Goal: Task Accomplishment & Management: Manage account settings

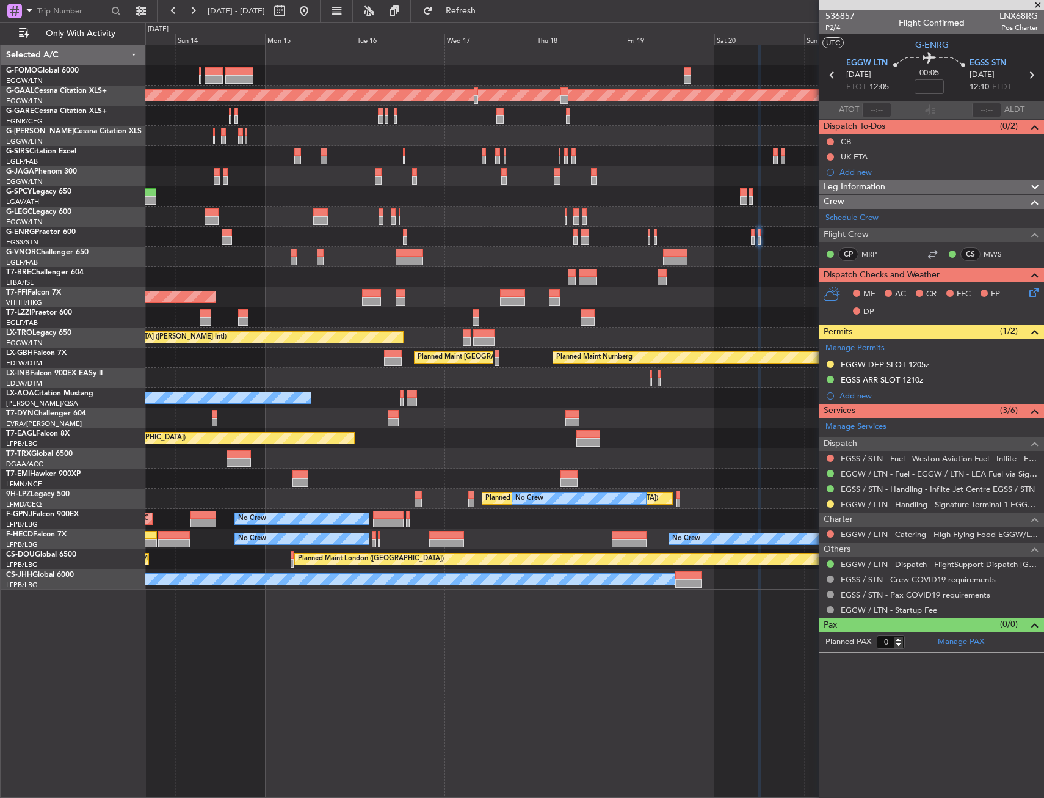
click at [794, 256] on div at bounding box center [594, 257] width 898 height 20
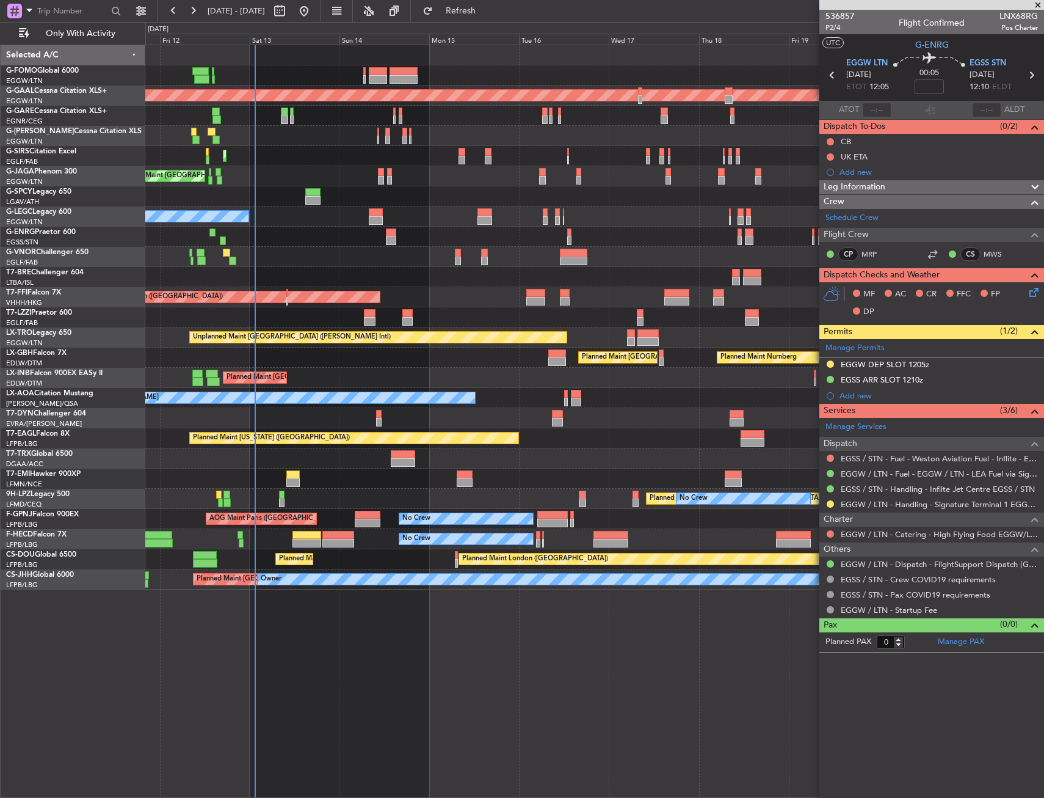
click at [423, 277] on div at bounding box center [594, 277] width 898 height 20
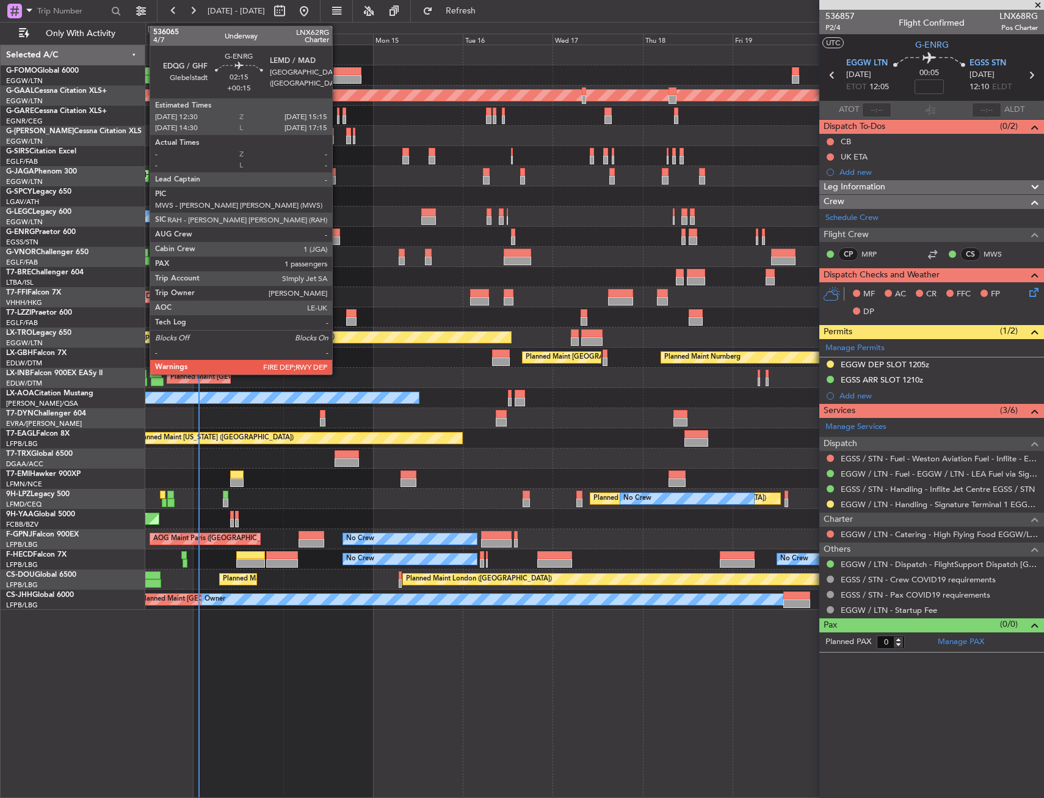
click at [338, 242] on div at bounding box center [335, 240] width 10 height 9
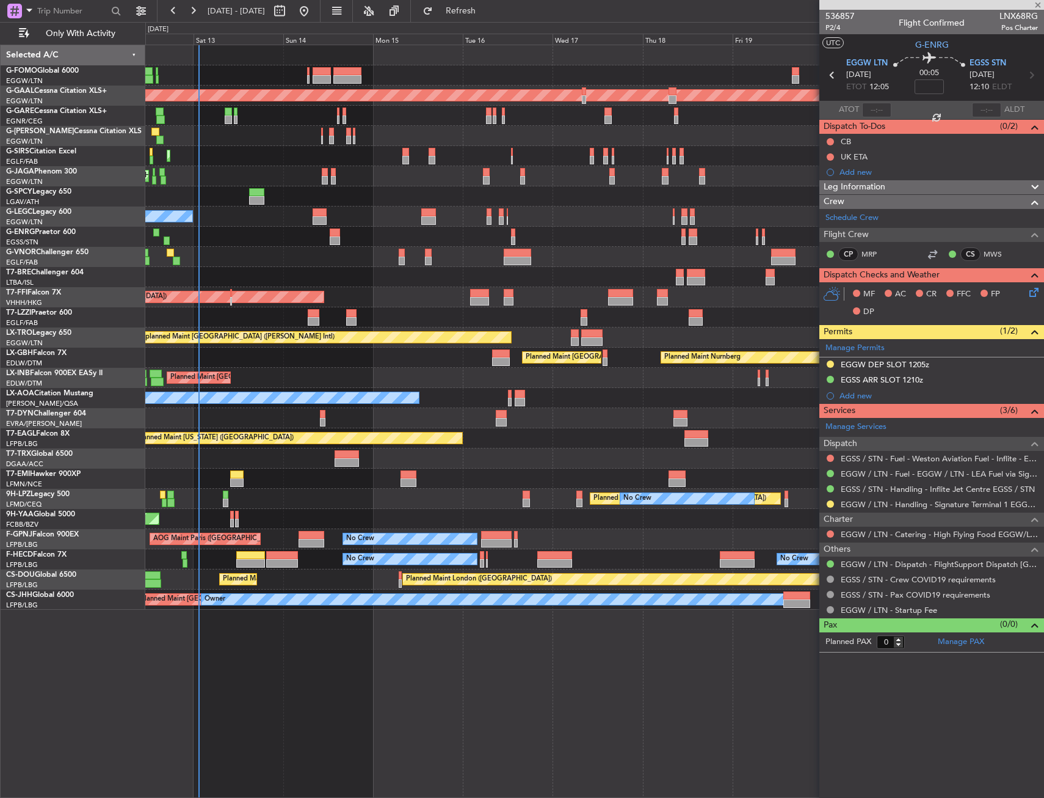
type input "+00:15"
type input "1"
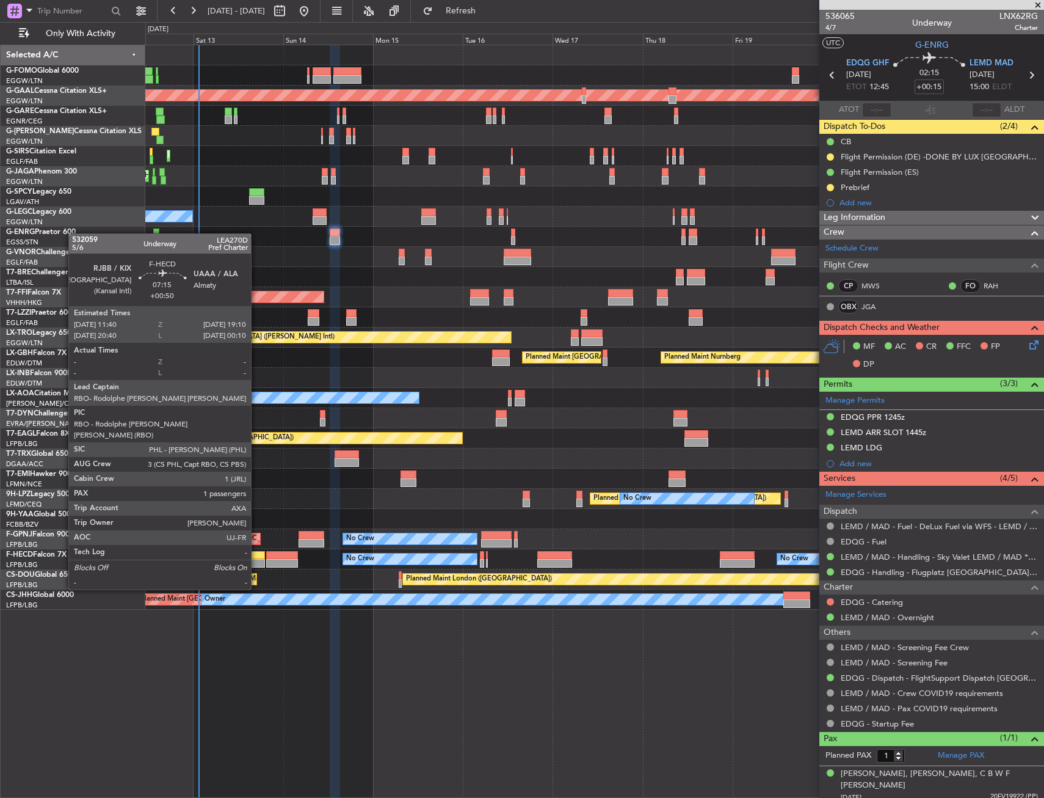
click at [256, 555] on div at bounding box center [250, 555] width 28 height 9
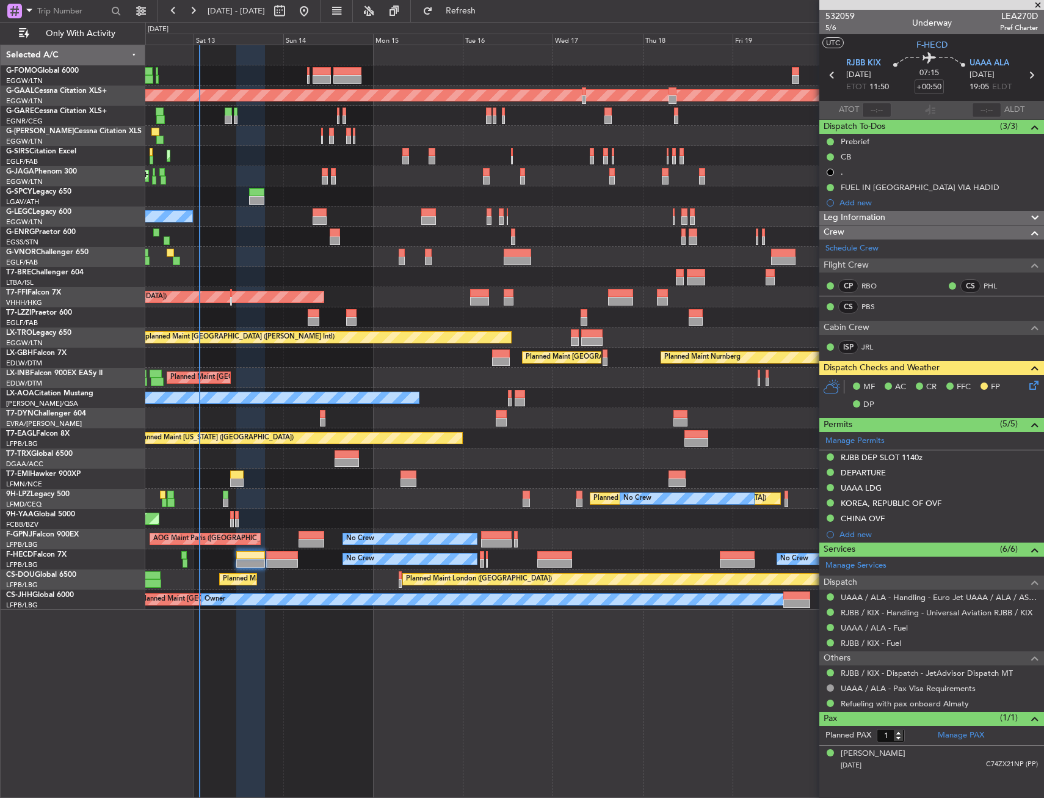
click at [597, 707] on div "Planned Maint [GEOGRAPHIC_DATA] ([GEOGRAPHIC_DATA]) Planned [GEOGRAPHIC_DATA] P…" at bounding box center [594, 421] width 899 height 753
click at [469, 295] on div "Planned Maint Tianjin ([GEOGRAPHIC_DATA])" at bounding box center [594, 297] width 898 height 20
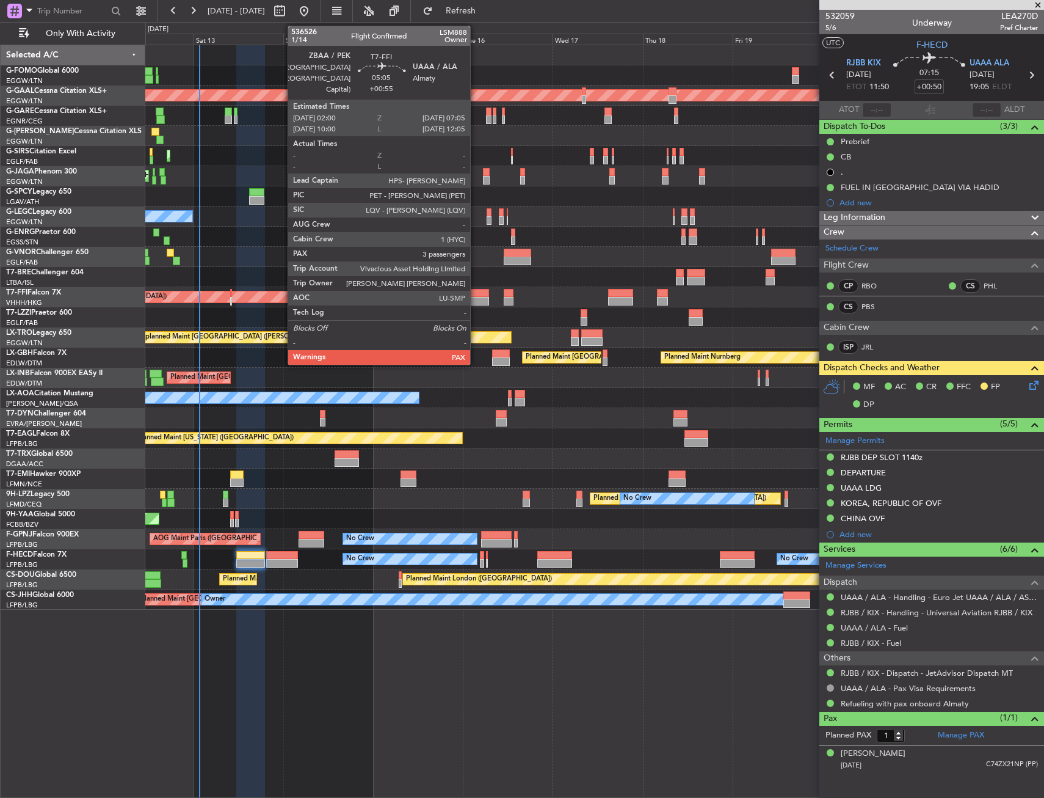
click at [476, 297] on div at bounding box center [480, 301] width 20 height 9
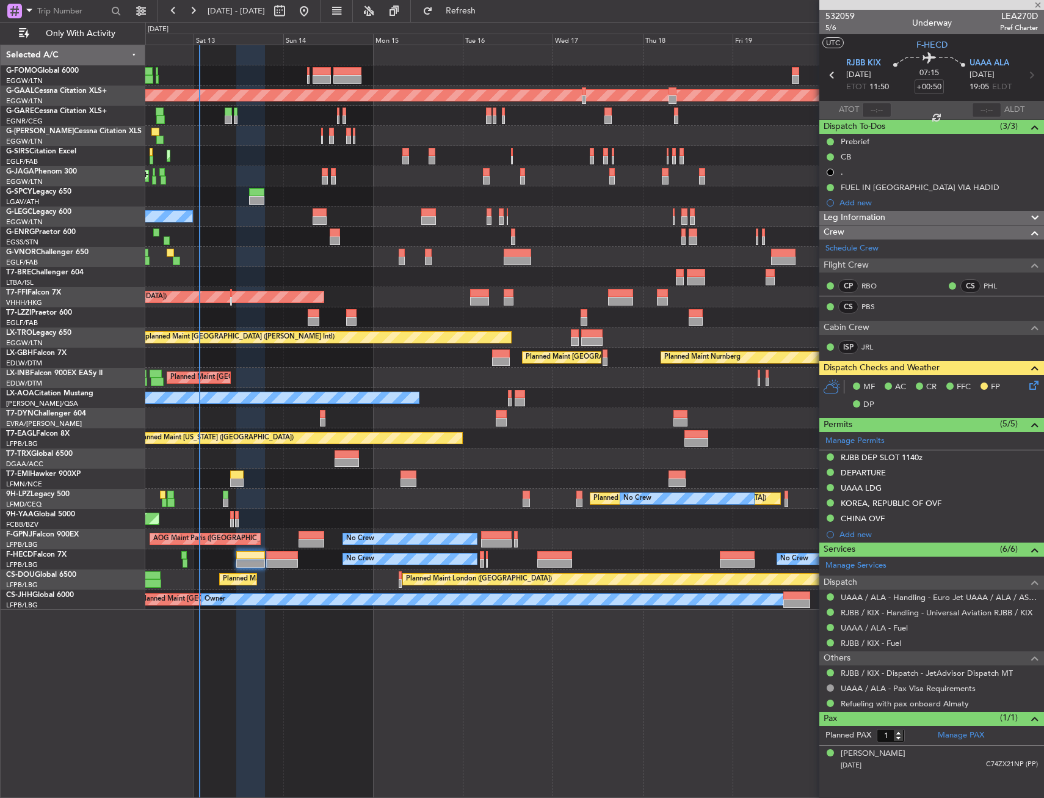
type input "+00:55"
type input "3"
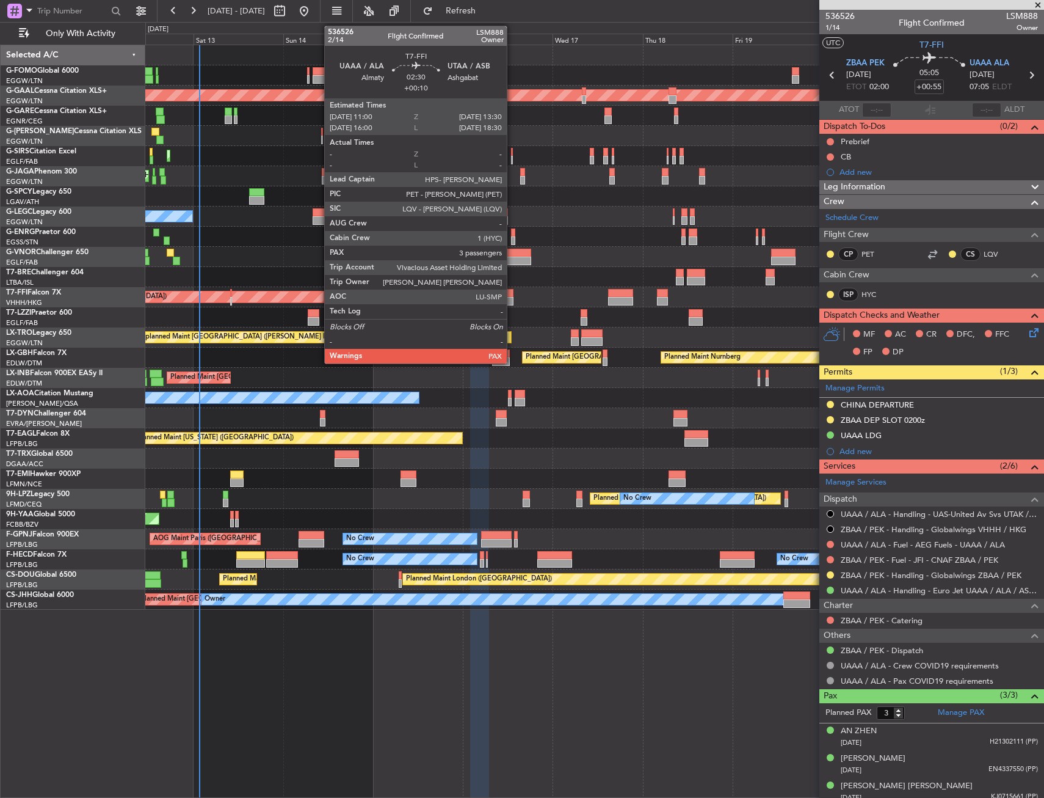
click at [512, 296] on div at bounding box center [509, 293] width 10 height 9
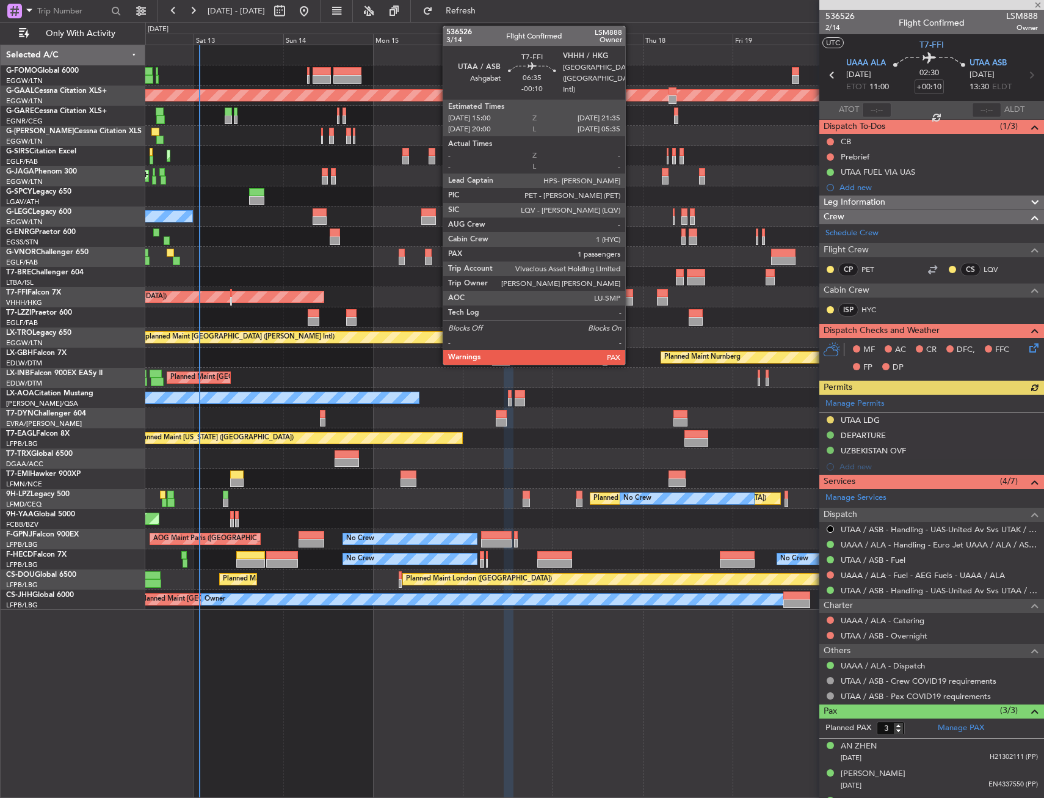
click at [631, 295] on div at bounding box center [620, 293] width 25 height 9
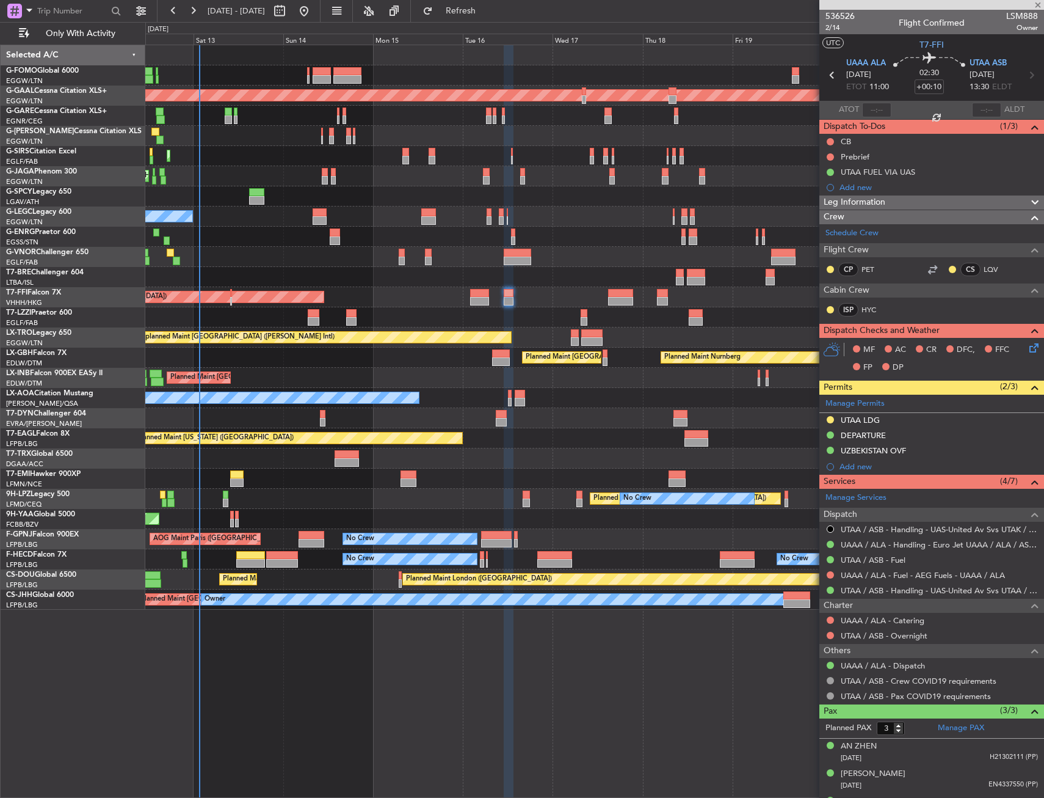
type input "-00:10"
type input "1"
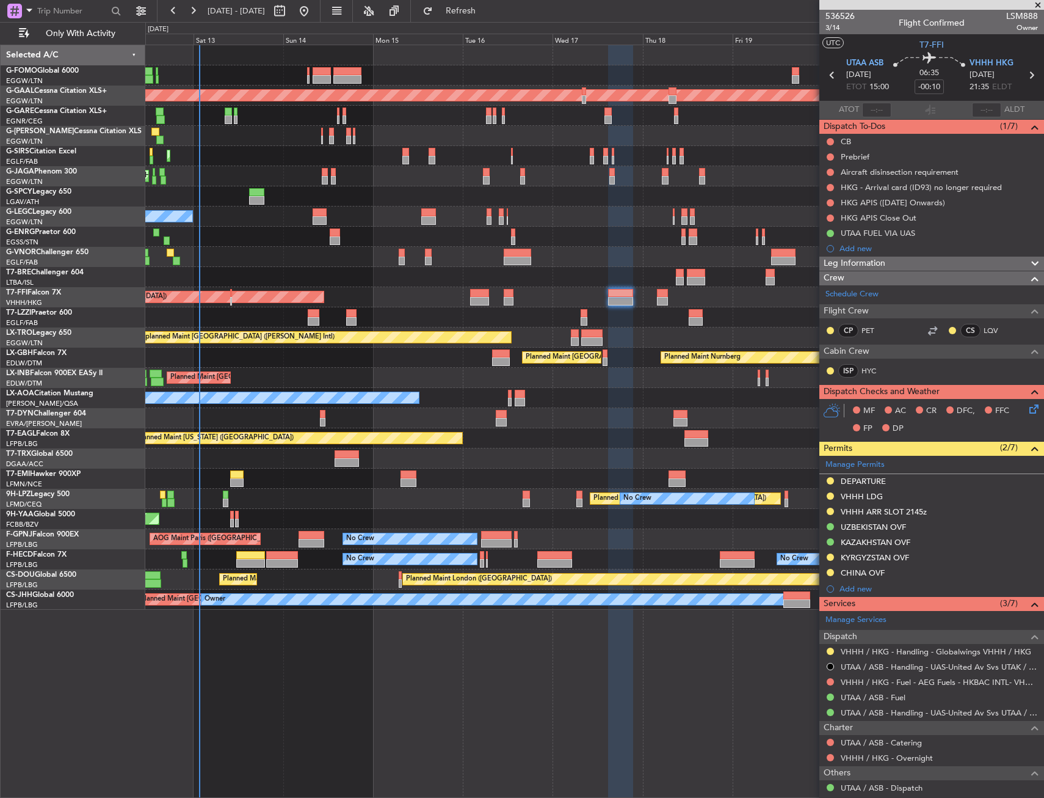
drag, startPoint x: 878, startPoint y: 551, endPoint x: 887, endPoint y: 591, distance: 40.3
click at [878, 552] on div "KYRGYZSTAN OVF" at bounding box center [875, 557] width 68 height 10
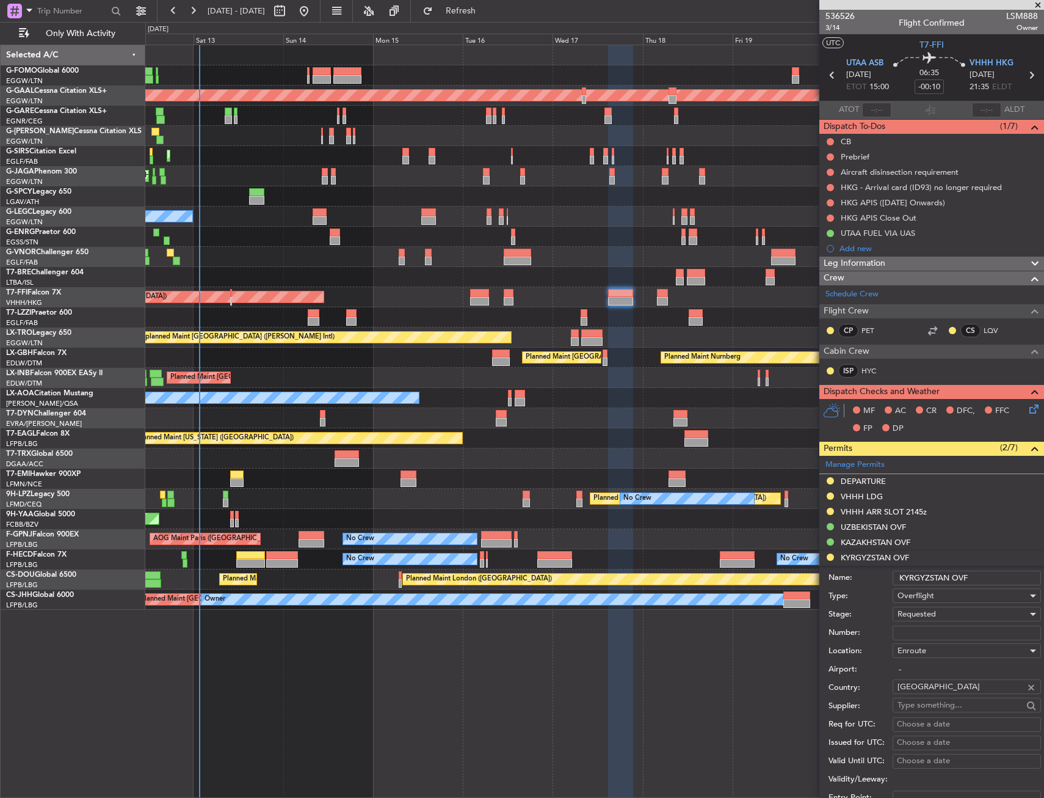
click at [914, 633] on input "Number:" at bounding box center [967, 632] width 148 height 15
paste input "N 74/1209/GCO"
type input "N 74/1209/GCO"
click at [934, 614] on span "Requested" at bounding box center [917, 613] width 38 height 11
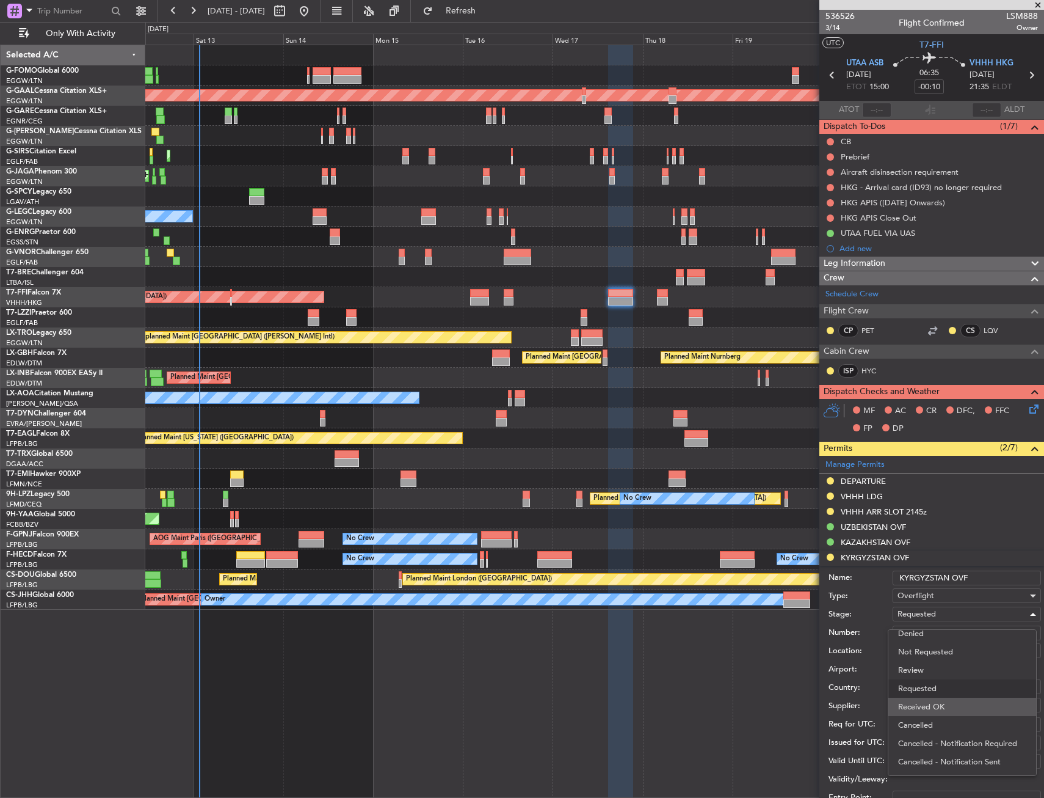
click at [935, 702] on span "Received OK" at bounding box center [962, 706] width 128 height 18
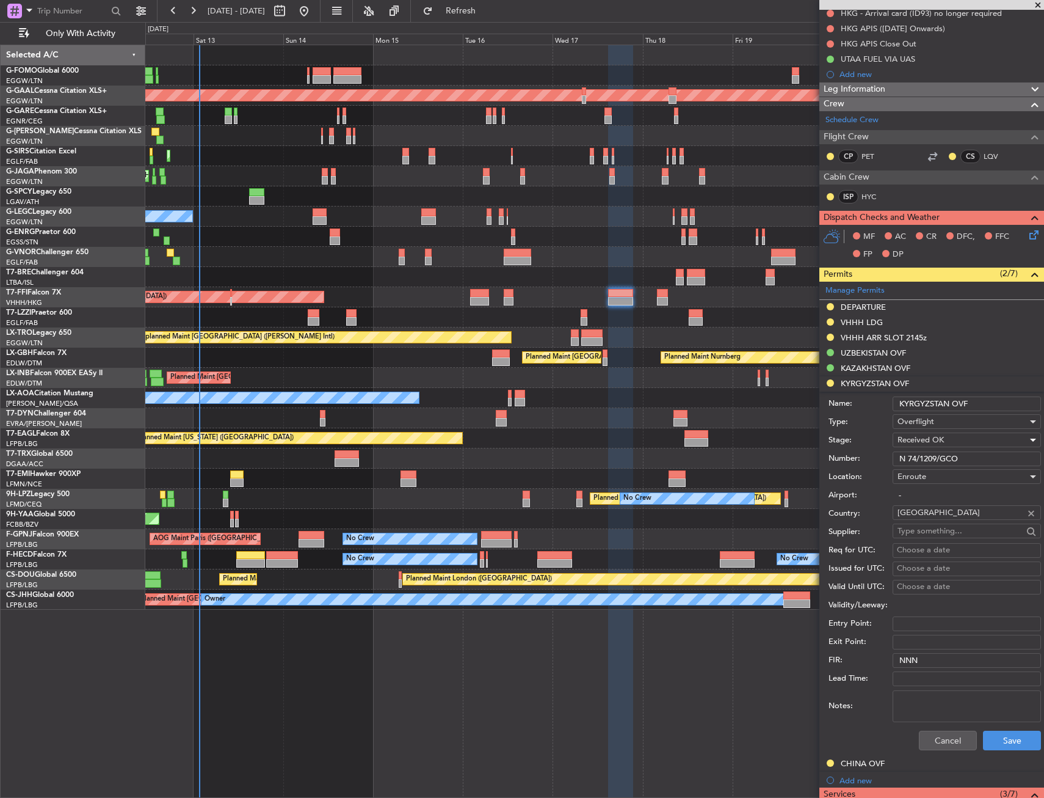
scroll to position [183, 0]
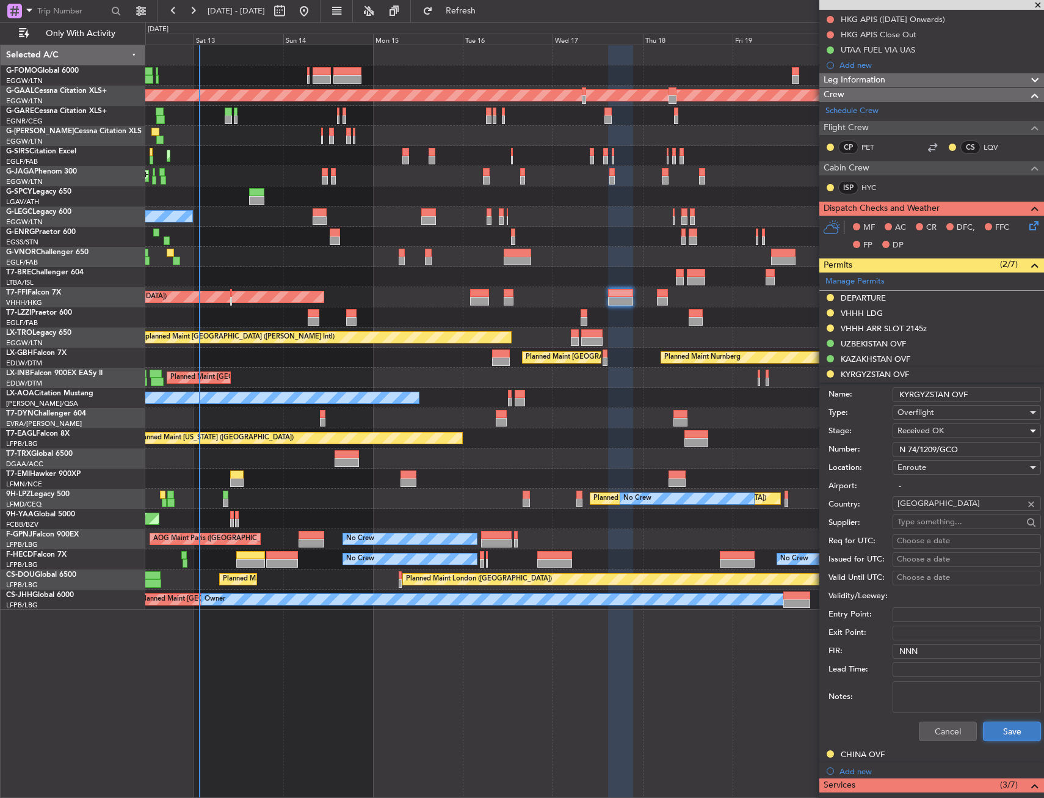
click at [1000, 721] on button "Save" at bounding box center [1012, 731] width 58 height 20
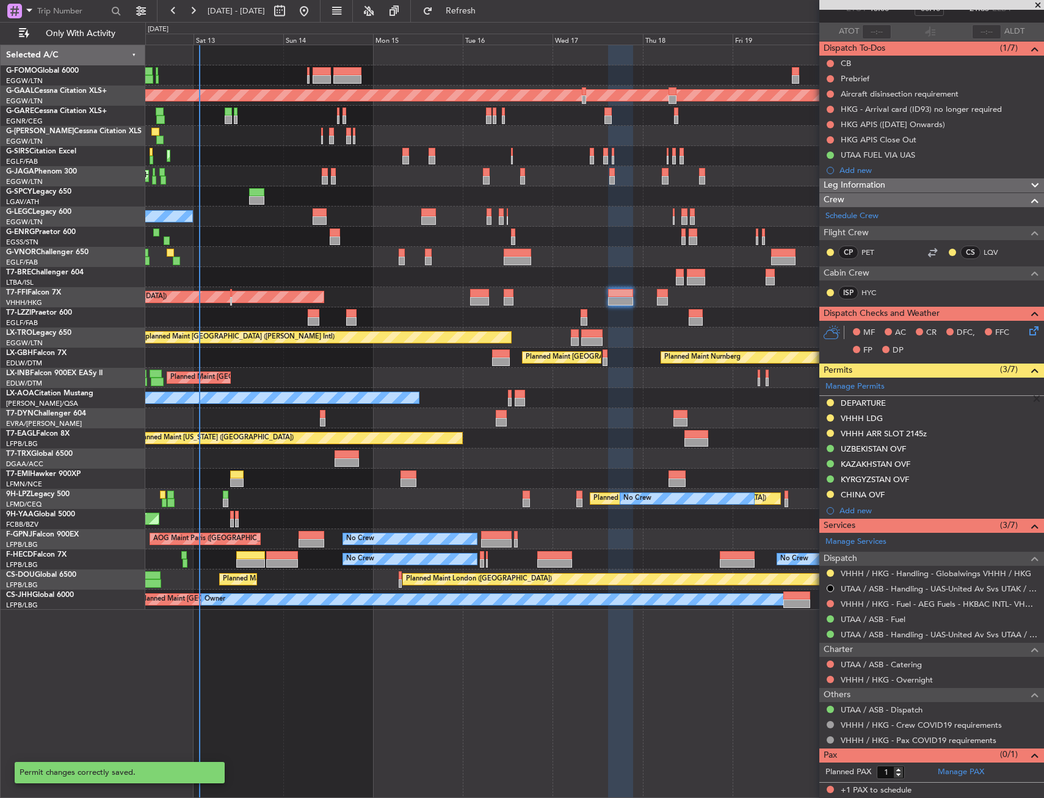
scroll to position [78, 0]
click at [862, 468] on div "KAZAKHSTAN OVF" at bounding box center [876, 464] width 70 height 10
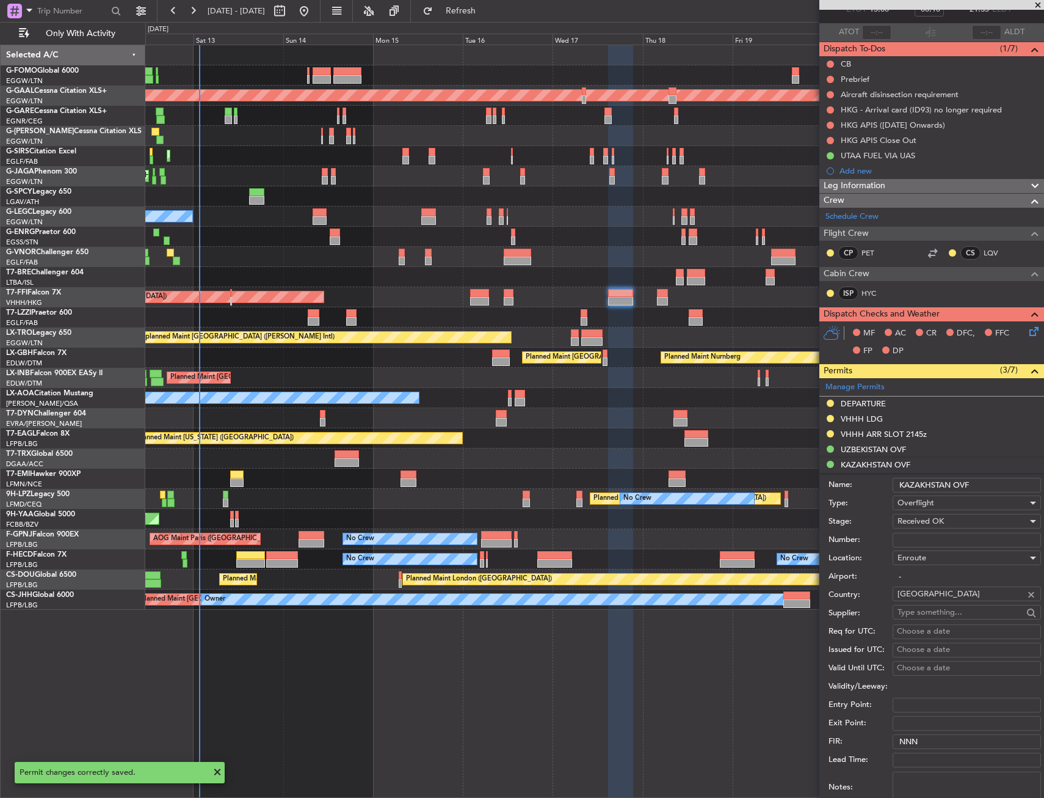
scroll to position [183, 0]
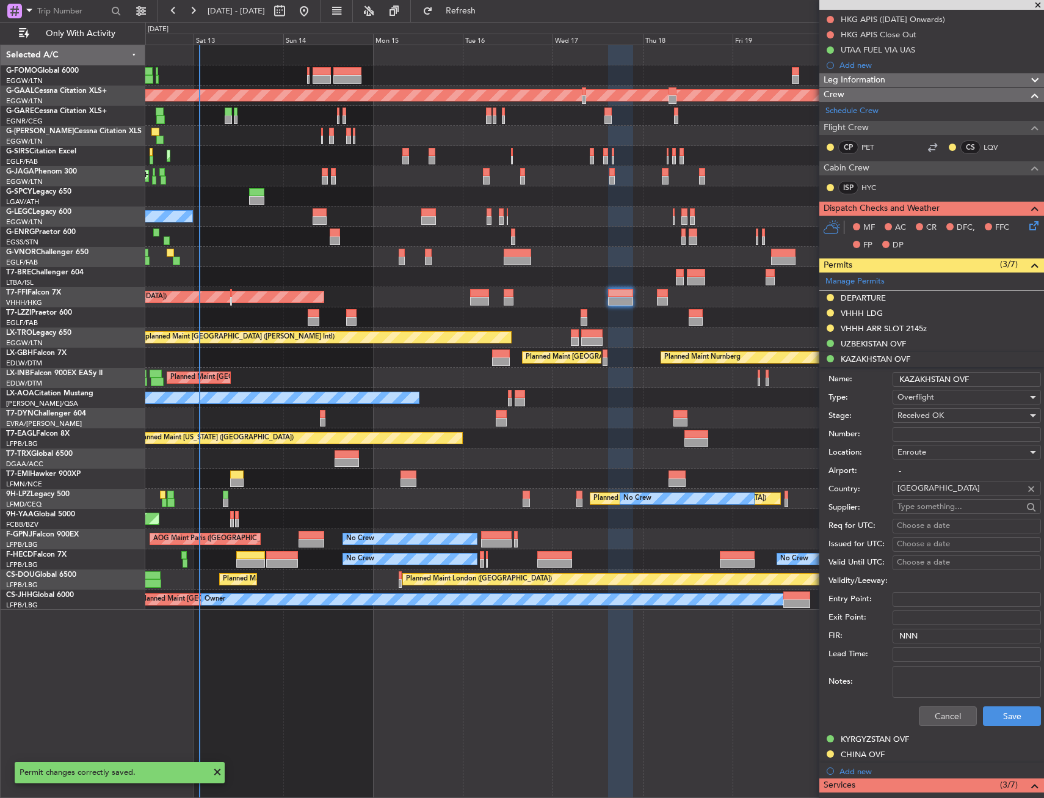
click at [935, 429] on input "Number:" at bounding box center [967, 434] width 148 height 15
paste input "APPROVED"
type input "APPROVED"
click at [1002, 698] on div "Notes:" at bounding box center [935, 681] width 213 height 37
click at [1002, 705] on div "Cancel Save" at bounding box center [935, 716] width 213 height 32
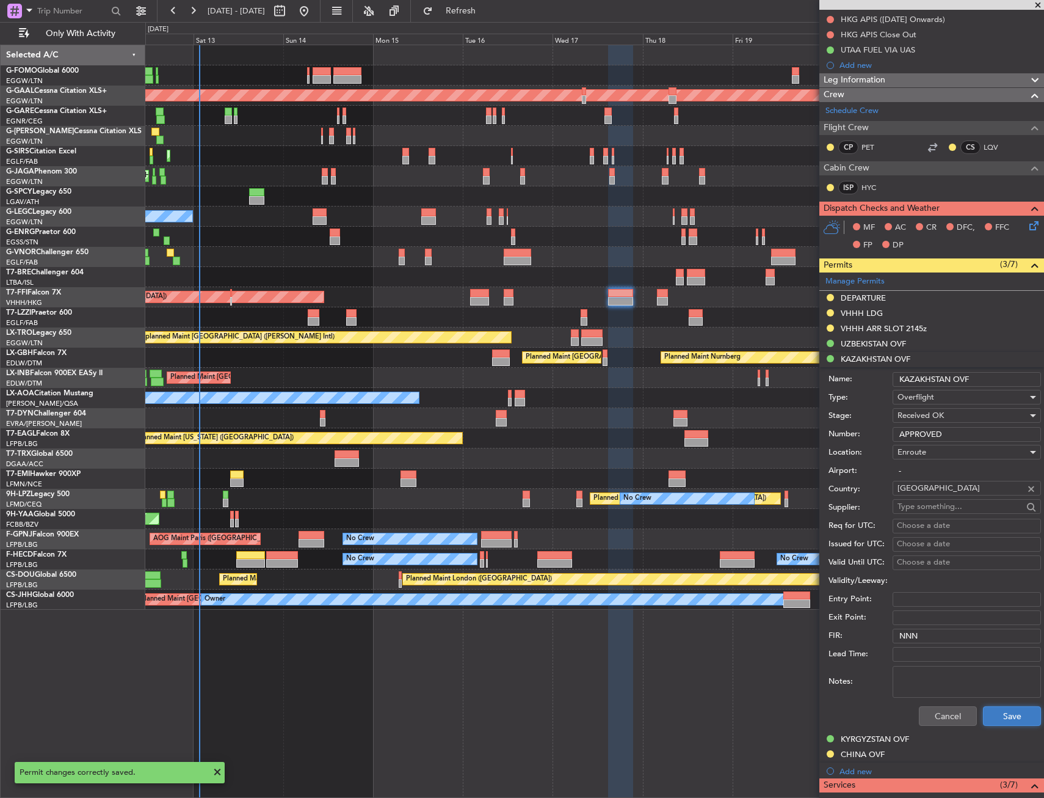
click at [1005, 710] on button "Save" at bounding box center [1012, 716] width 58 height 20
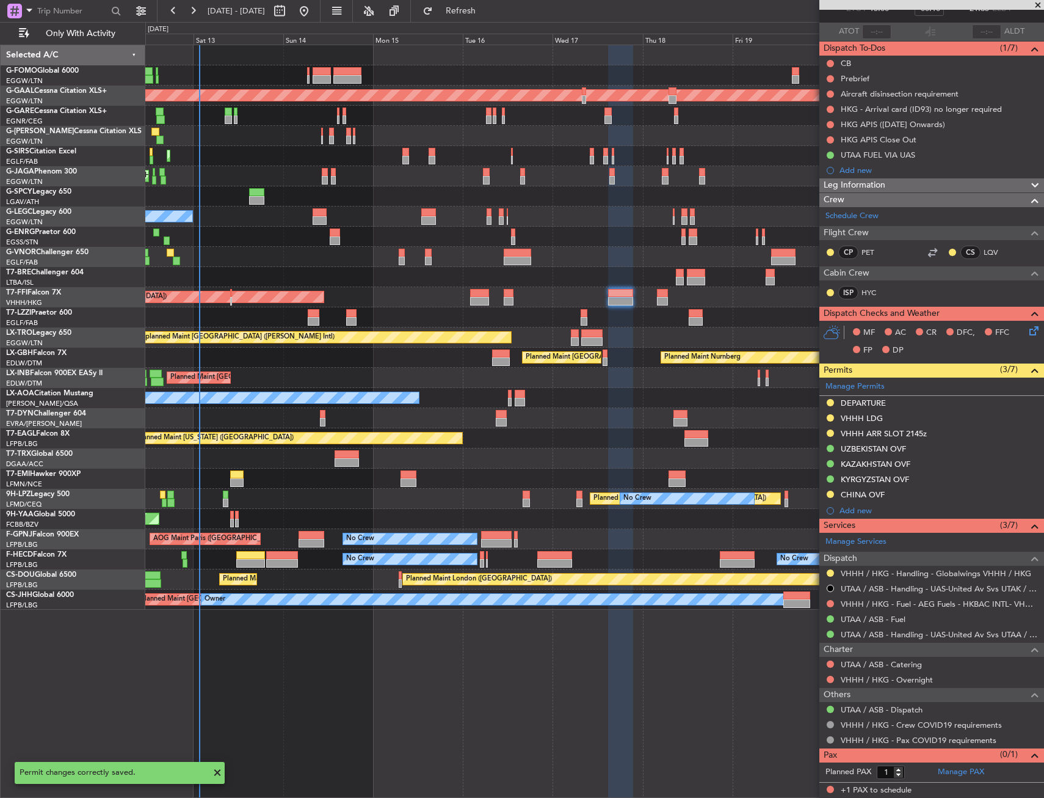
scroll to position [78, 0]
